Goal: Download file/media

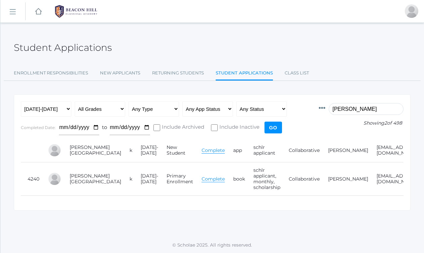
click at [12, 12] on rect at bounding box center [12, 11] width 11 height 11
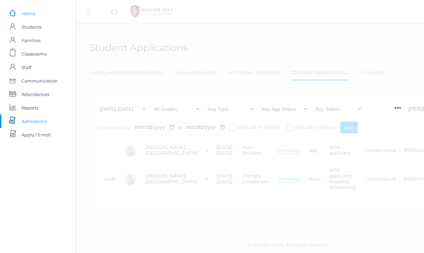
click at [29, 15] on span "Home" at bounding box center [29, 13] width 14 height 13
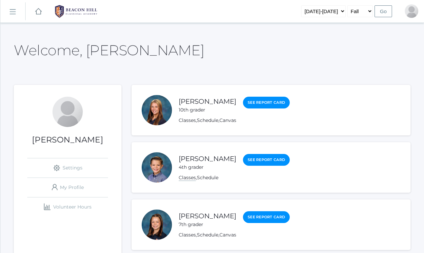
click at [187, 177] on link "Classes" at bounding box center [187, 177] width 17 height 6
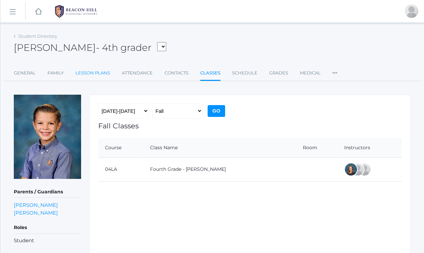
click at [90, 74] on link "Lesson Plans" at bounding box center [92, 72] width 35 height 13
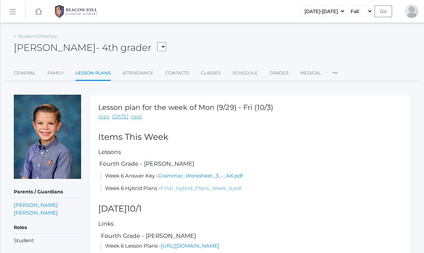
click at [195, 187] on link "Final_Hybrid_Plans_Week_6.pdf" at bounding box center [200, 188] width 81 height 6
click at [182, 188] on link "Final_Hybrid_Plans_Week_6.pdf" at bounding box center [200, 188] width 81 height 6
